Goal: Navigation & Orientation: Find specific page/section

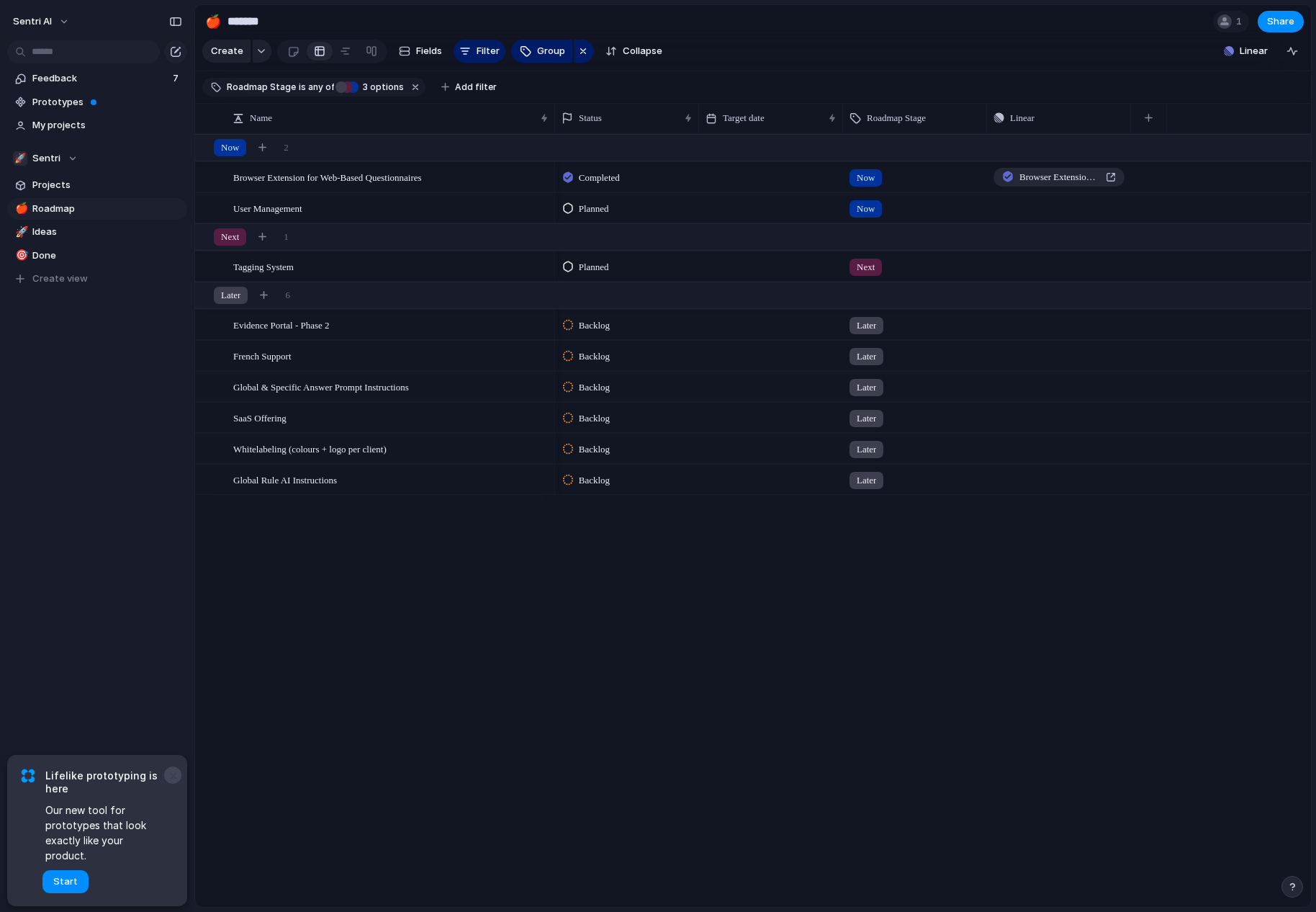
click at [173, 784] on button "×" at bounding box center [172, 775] width 17 height 17
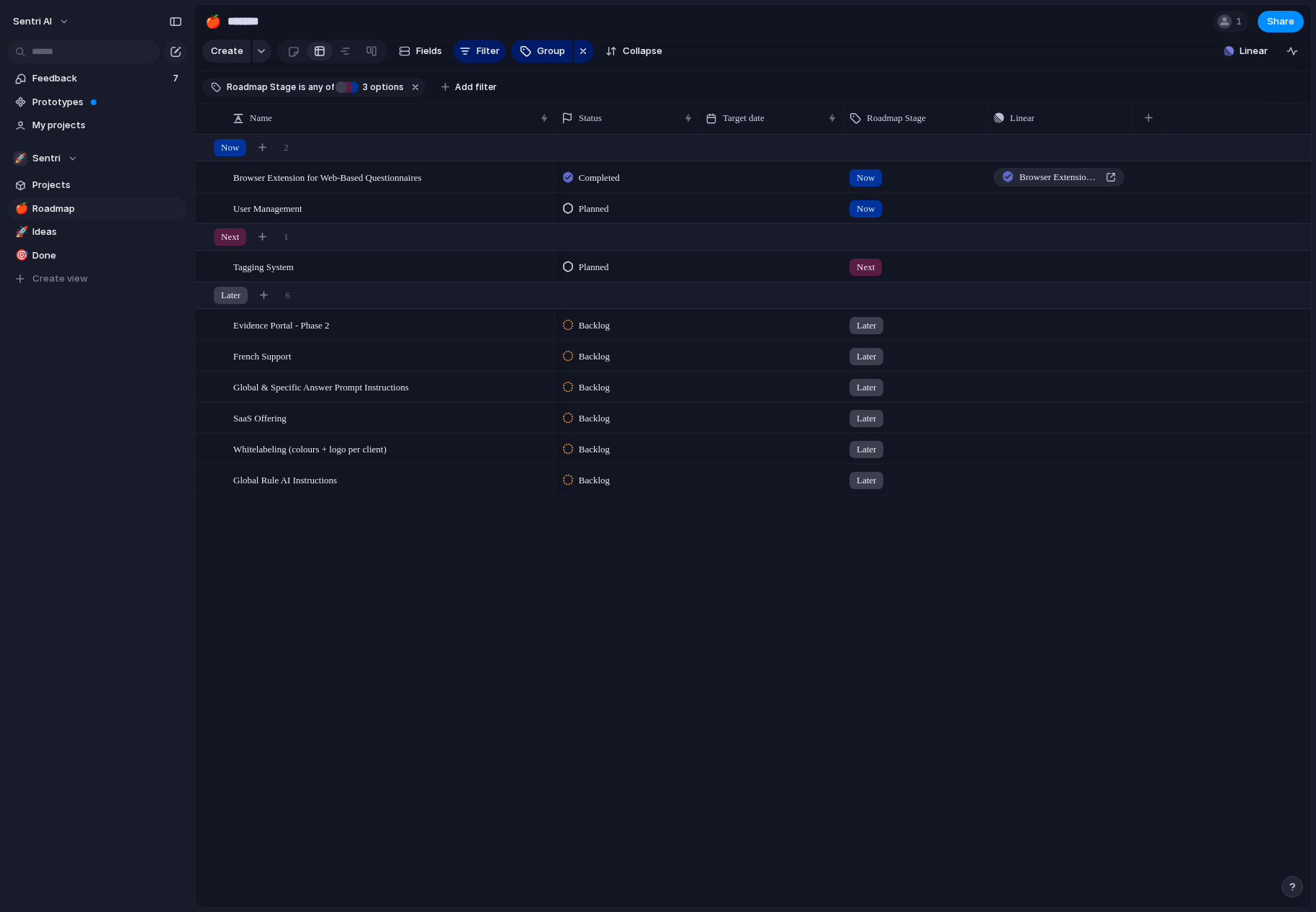
click at [160, 624] on div "Sentri AI Feedback 7 Prototypes My projects 🚀 Sentri Projects 🍎 Roadmap 🚀 Ideas…" at bounding box center [97, 456] width 194 height 912
click at [133, 475] on div "Sentri AI Feedback 7 Prototypes My projects 🚀 Sentri Projects 🍎 Roadmap 🚀 Ideas…" at bounding box center [97, 456] width 194 height 912
click at [86, 447] on div "Sentri AI Feedback 7 Prototypes My projects 🚀 Sentri Projects 🍎 Roadmap 🚀 Ideas…" at bounding box center [97, 456] width 194 height 912
click at [633, 617] on div "Completed Now Browser Extension for Web-Based Questionnaires Planned Now Push P…" at bounding box center [933, 520] width 756 height 773
